Goal: Browse casually: Explore the website without a specific task or goal

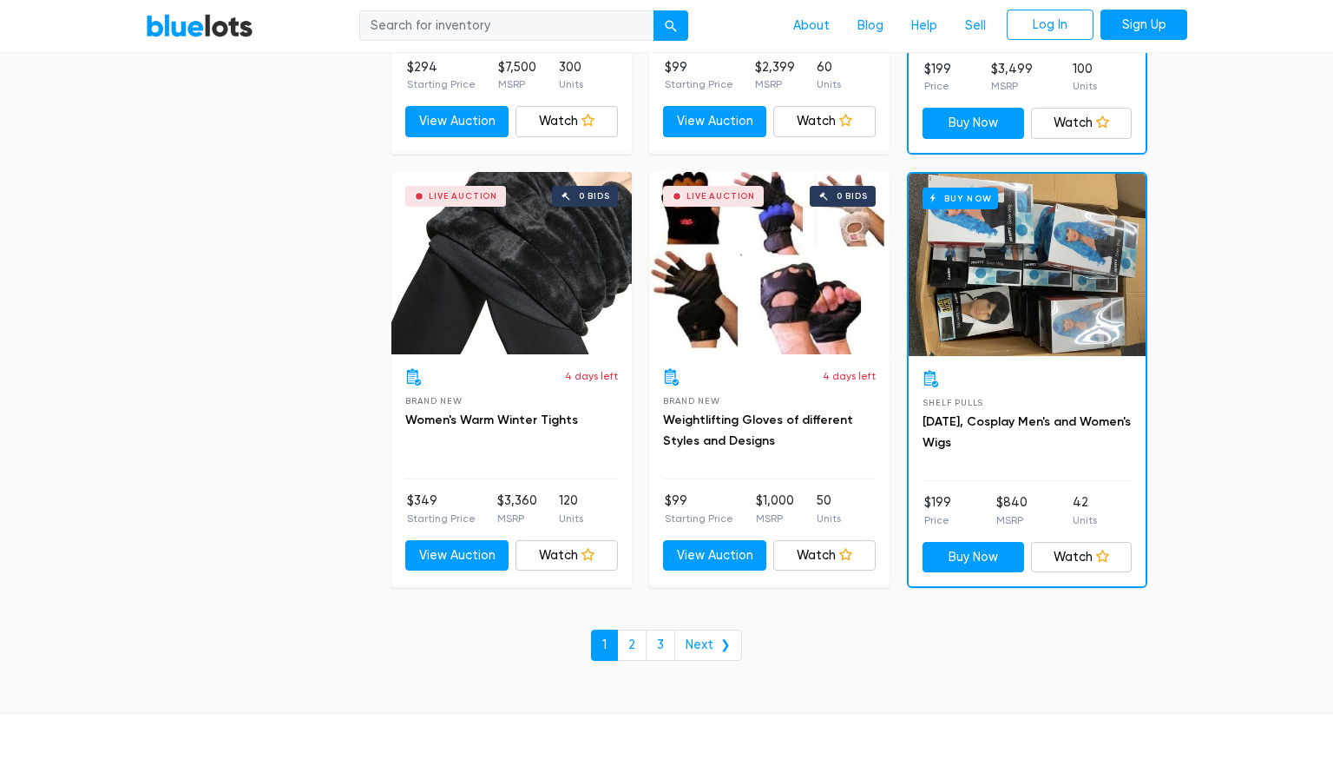
scroll to position [7307, 0]
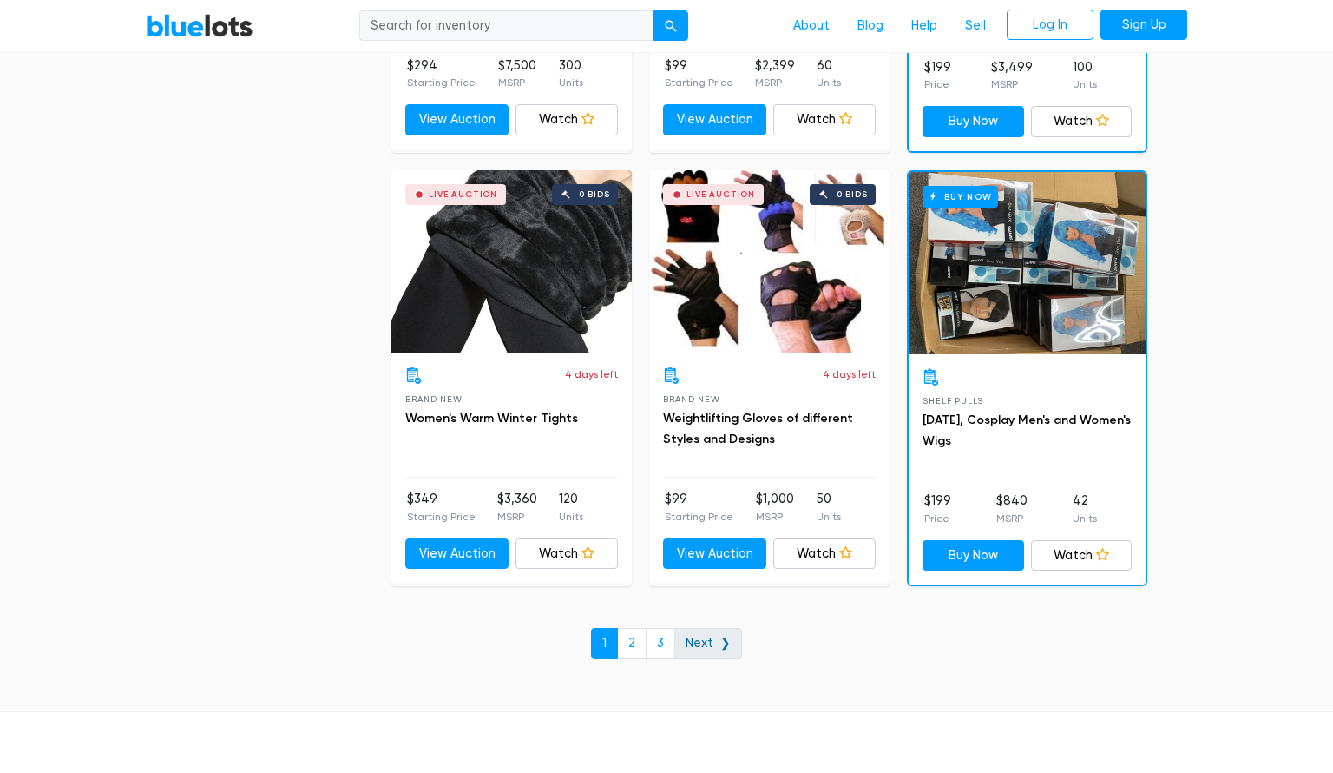
click at [700, 628] on link "Next ❯" at bounding box center [708, 643] width 68 height 31
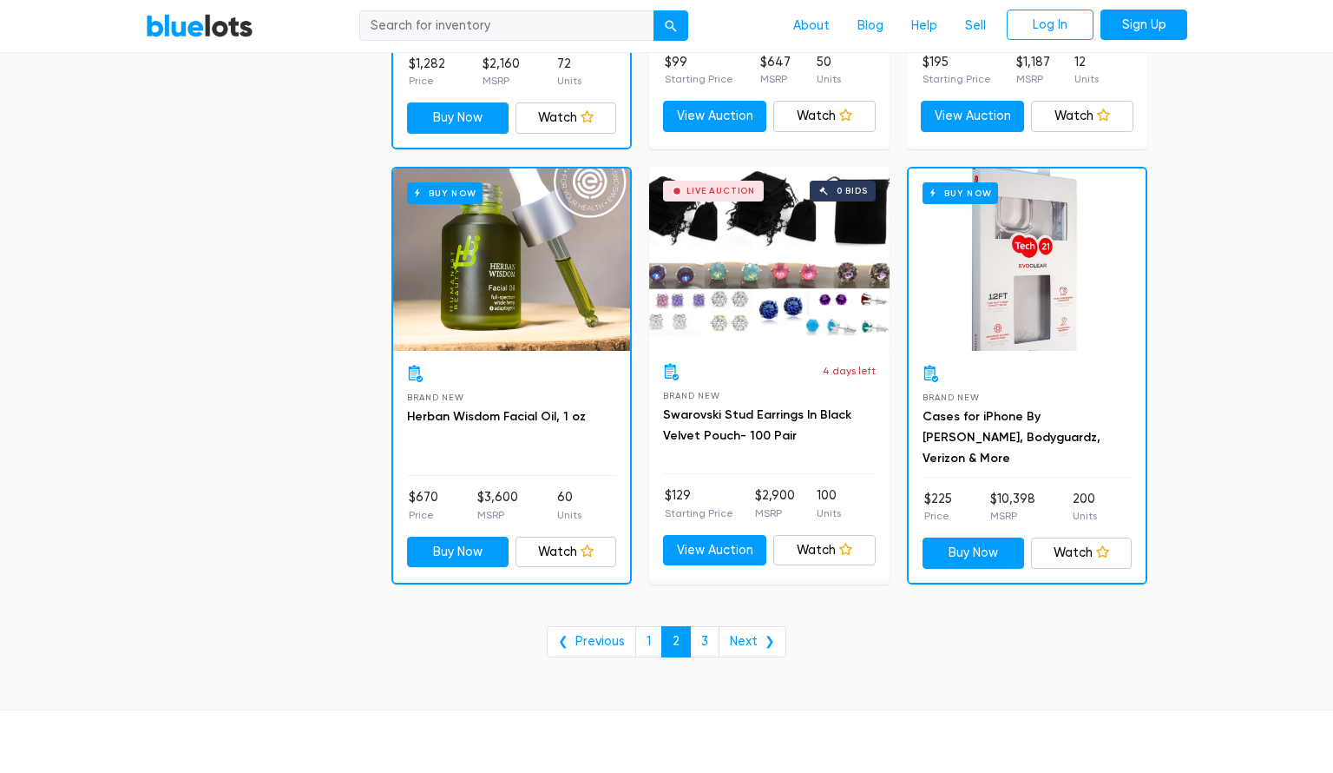
scroll to position [6901, 0]
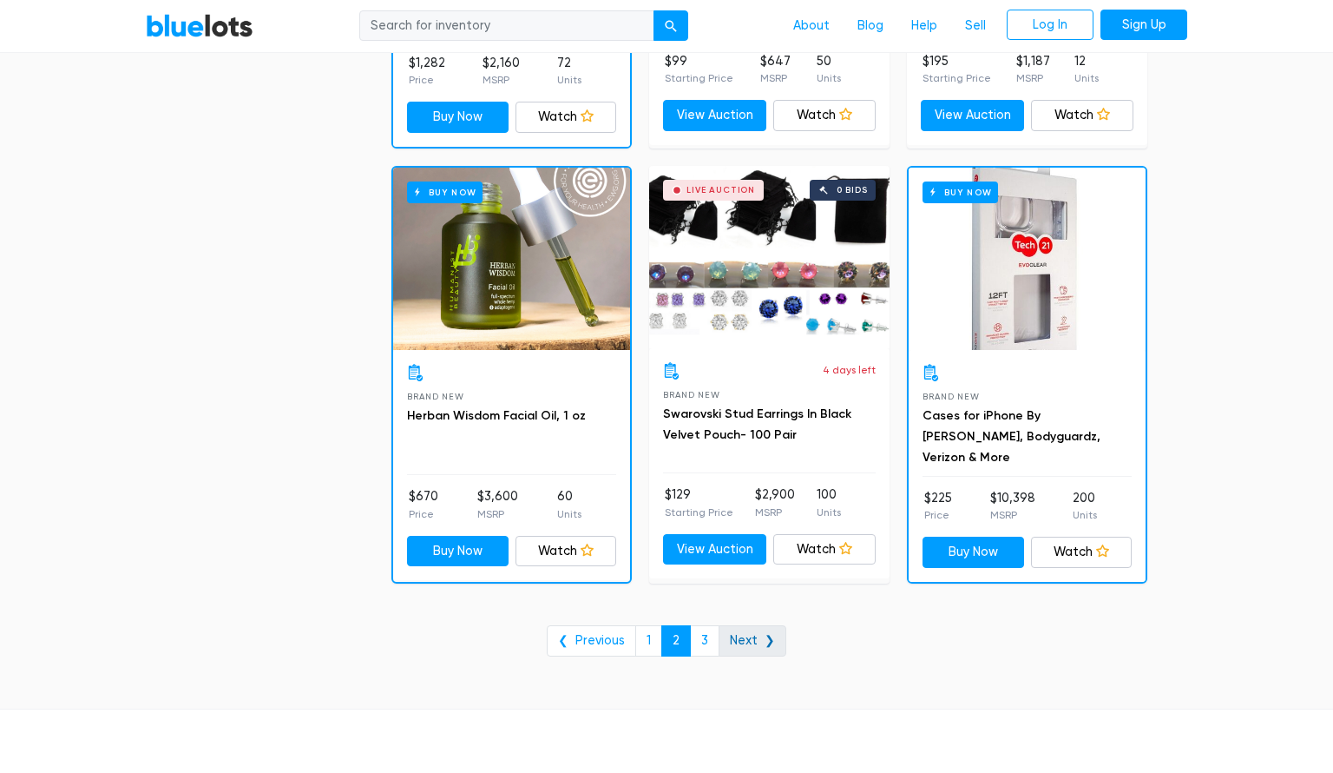
click at [735, 634] on link "Next ❯" at bounding box center [753, 640] width 68 height 31
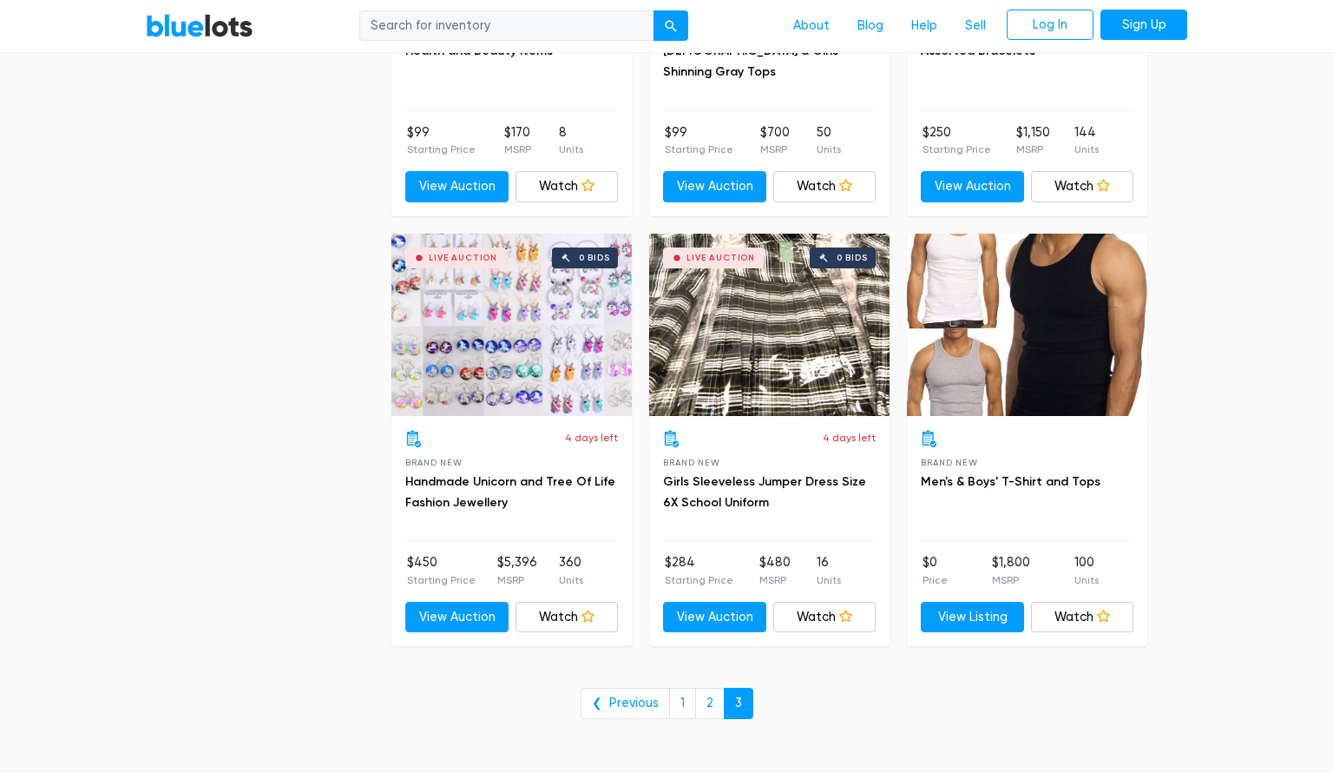
scroll to position [4687, 0]
